Goal: Information Seeking & Learning: Learn about a topic

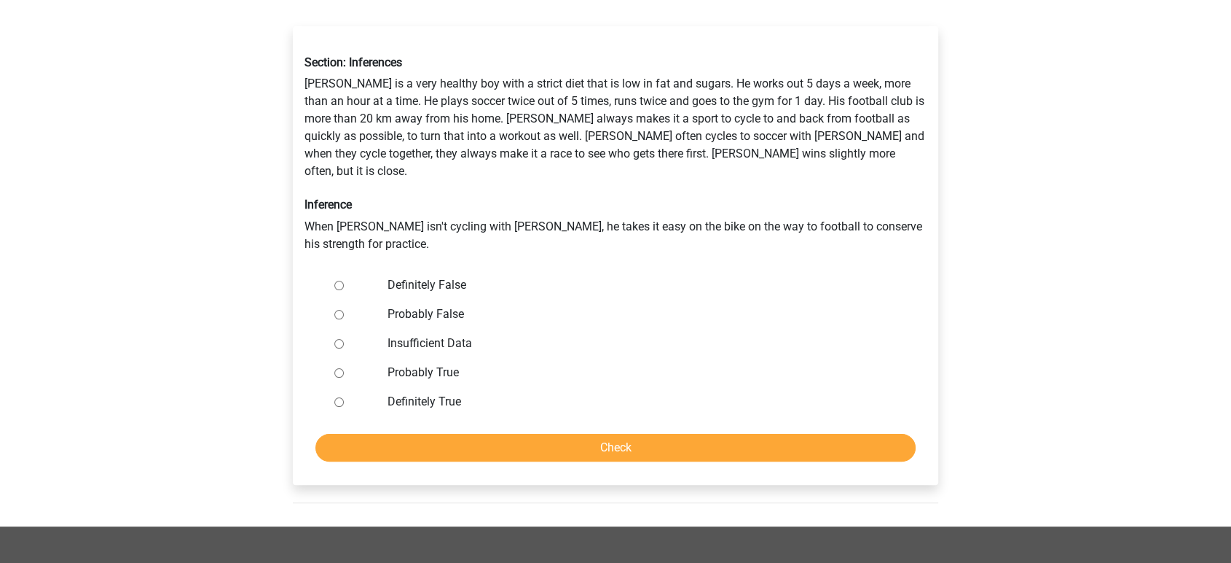
scroll to position [243, 0]
click at [335, 280] on input "Definitely False" at bounding box center [338, 284] width 9 height 9
radio input "true"
click at [597, 433] on input "Check" at bounding box center [615, 447] width 600 height 28
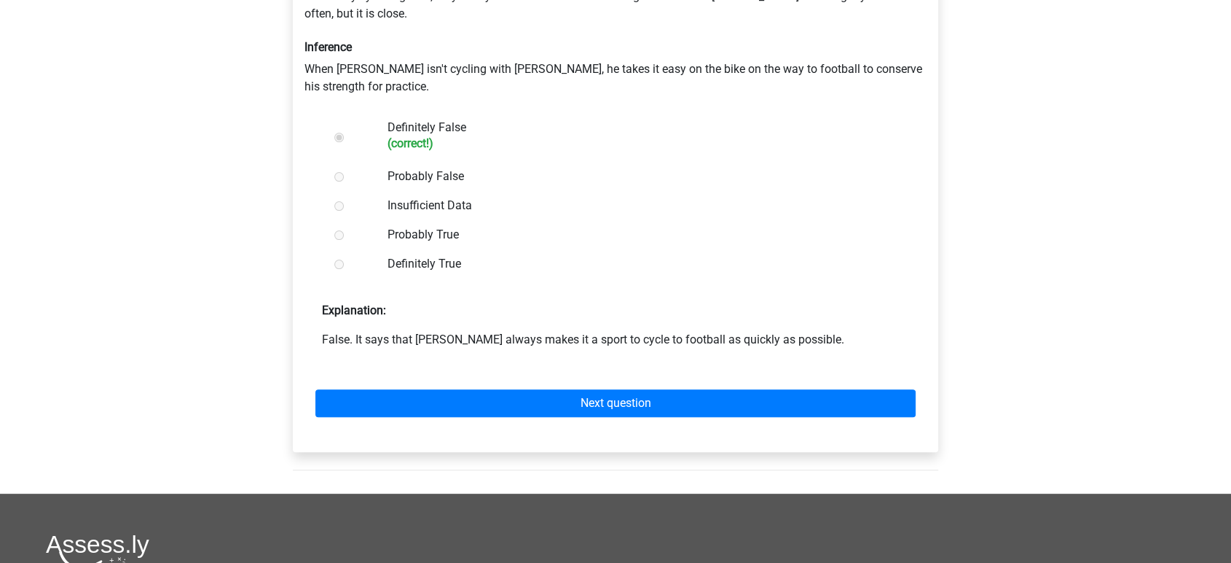
scroll to position [404, 0]
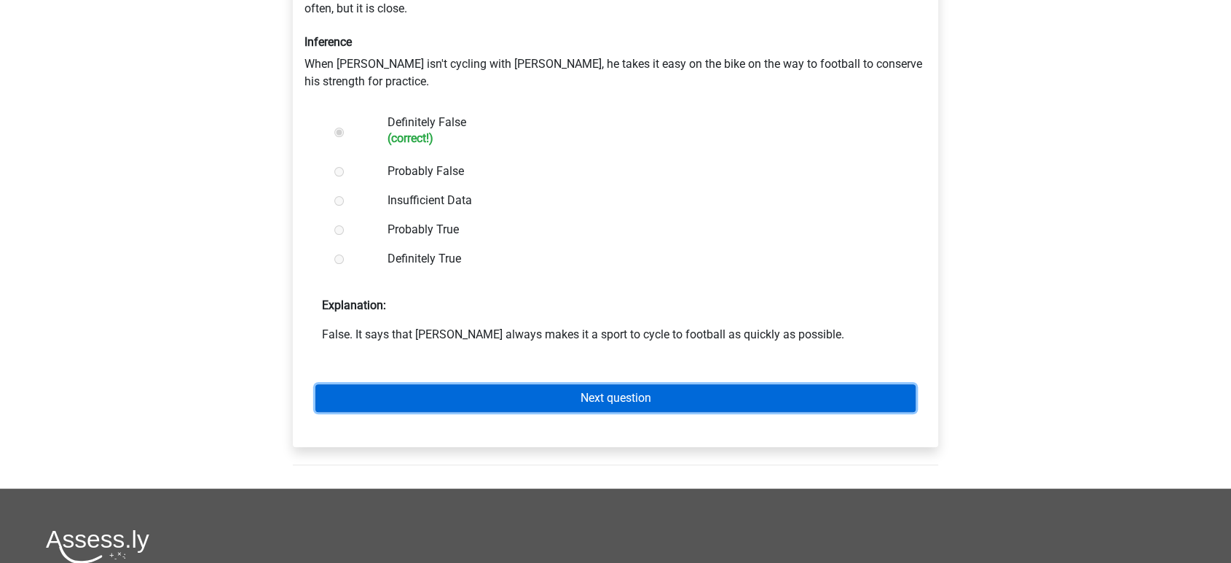
click at [579, 384] on link "Next question" at bounding box center [615, 398] width 600 height 28
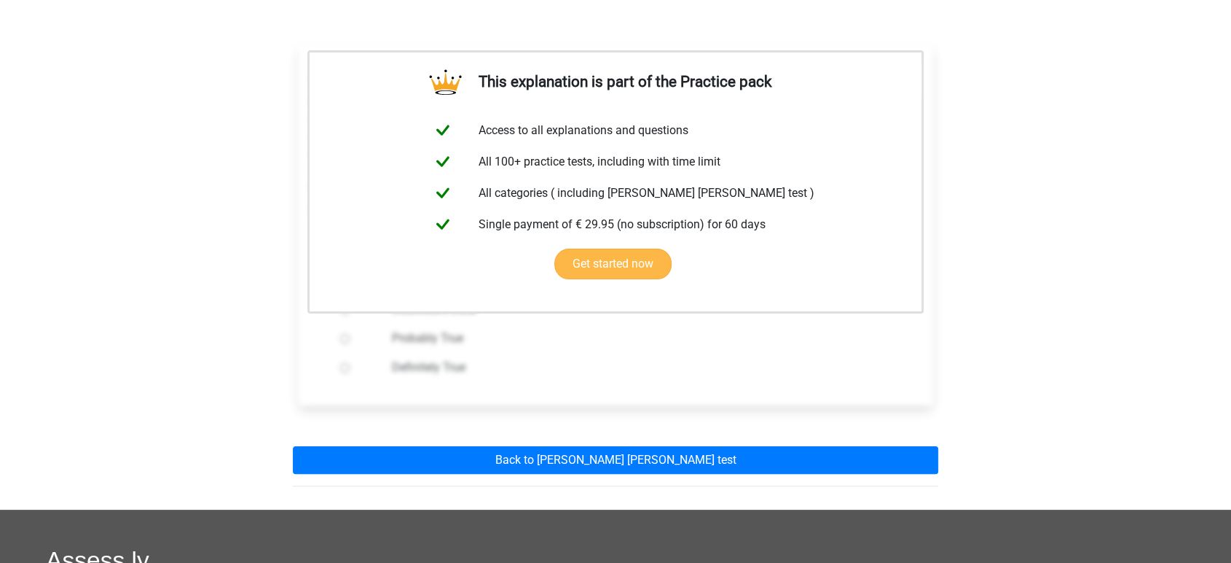
scroll to position [243, 0]
